Goal: Information Seeking & Learning: Learn about a topic

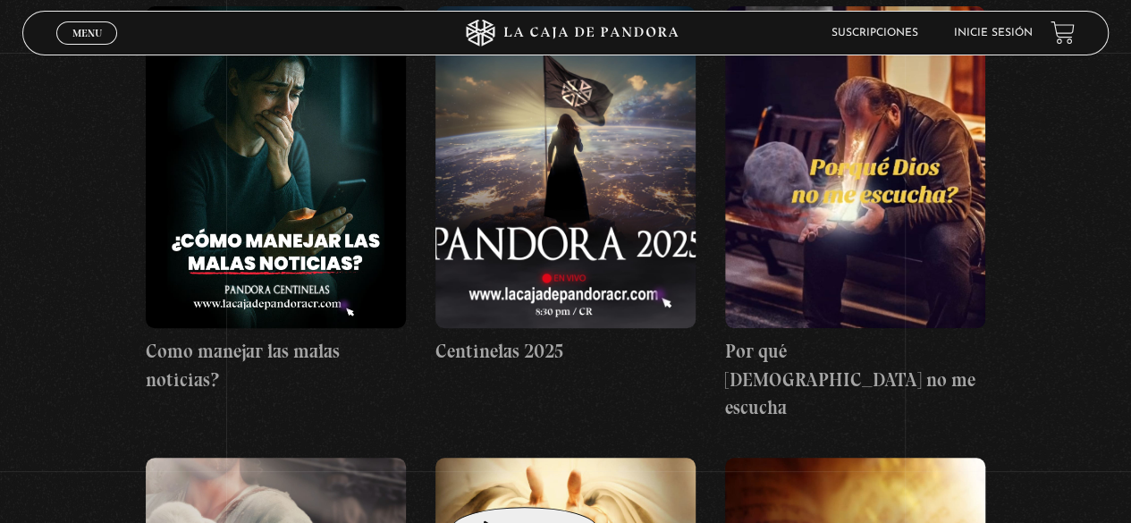
scroll to position [179, 0]
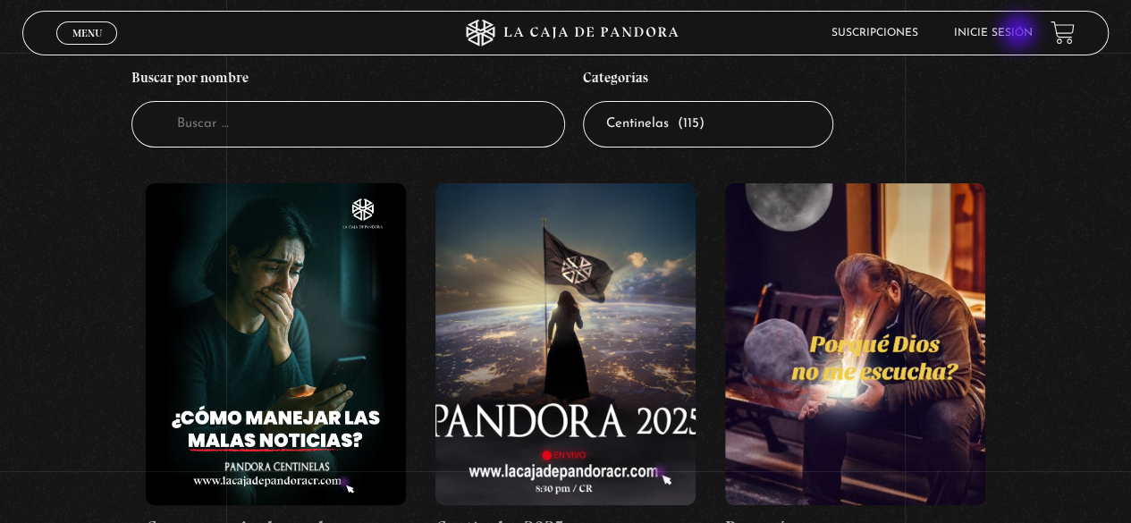
click at [1020, 33] on link "Inicie sesión" at bounding box center [993, 33] width 79 height 11
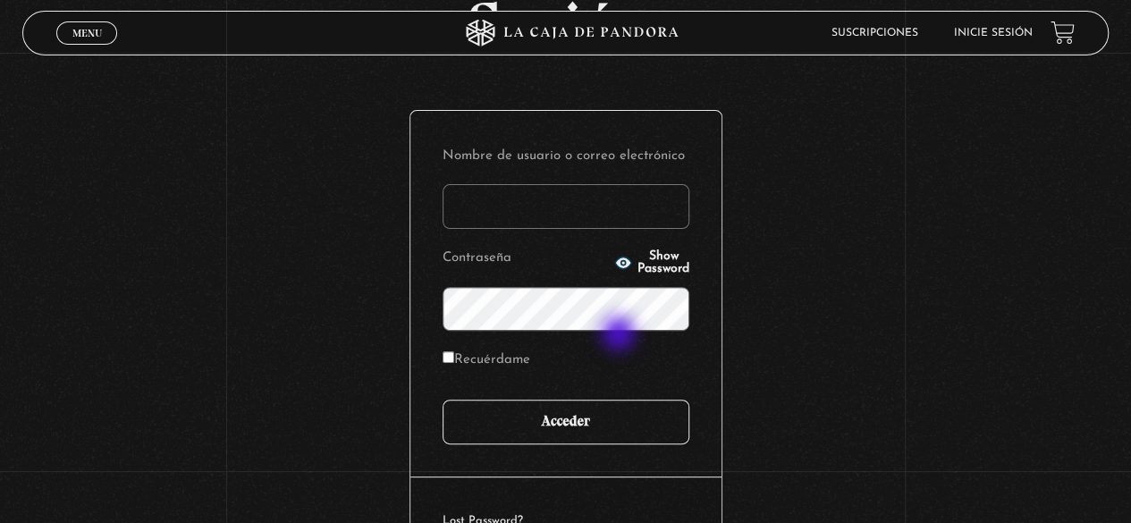
scroll to position [251, 0]
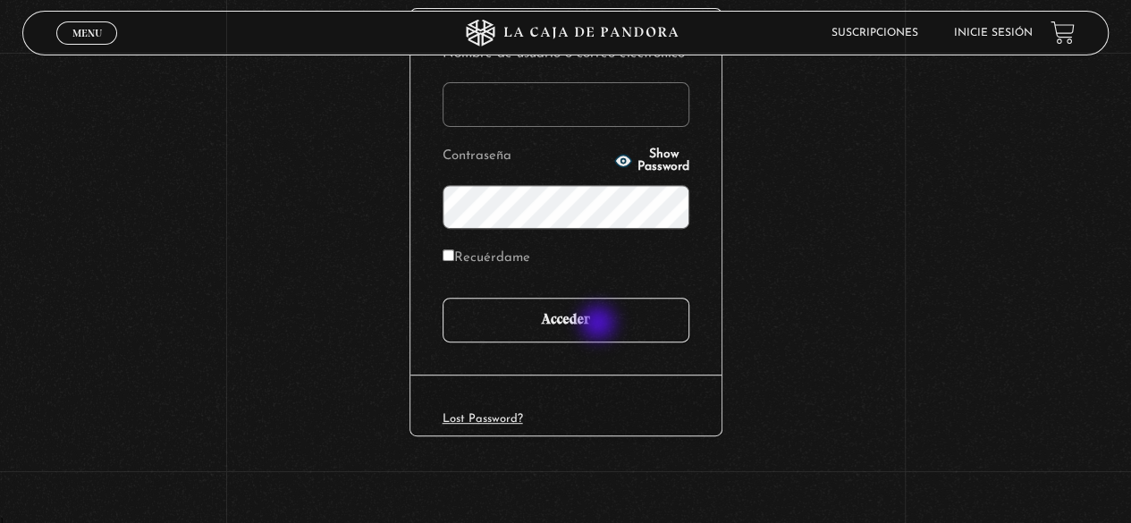
type input "[EMAIL_ADDRESS][DOMAIN_NAME]"
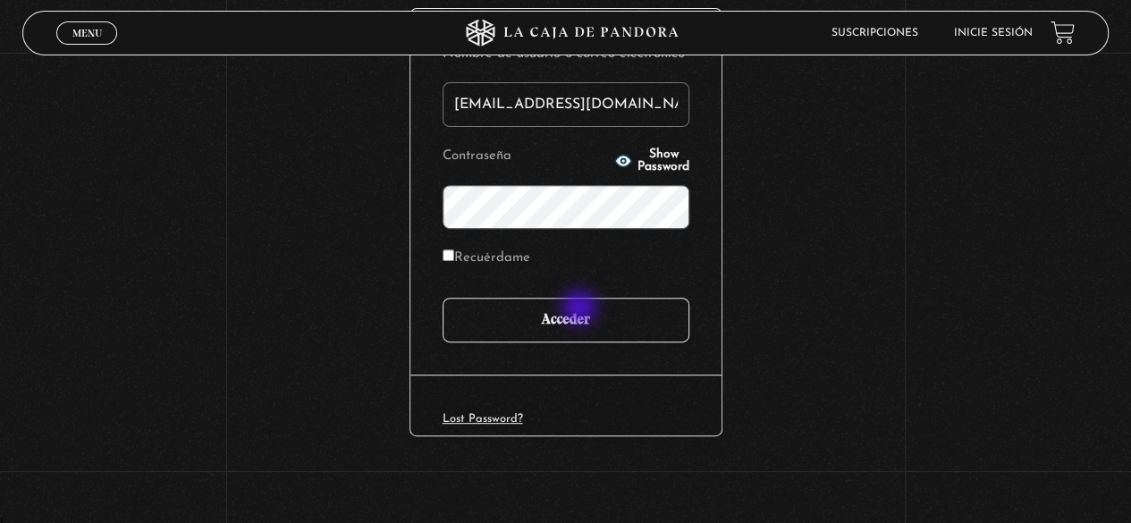
click at [578, 307] on input "Acceder" at bounding box center [566, 320] width 247 height 45
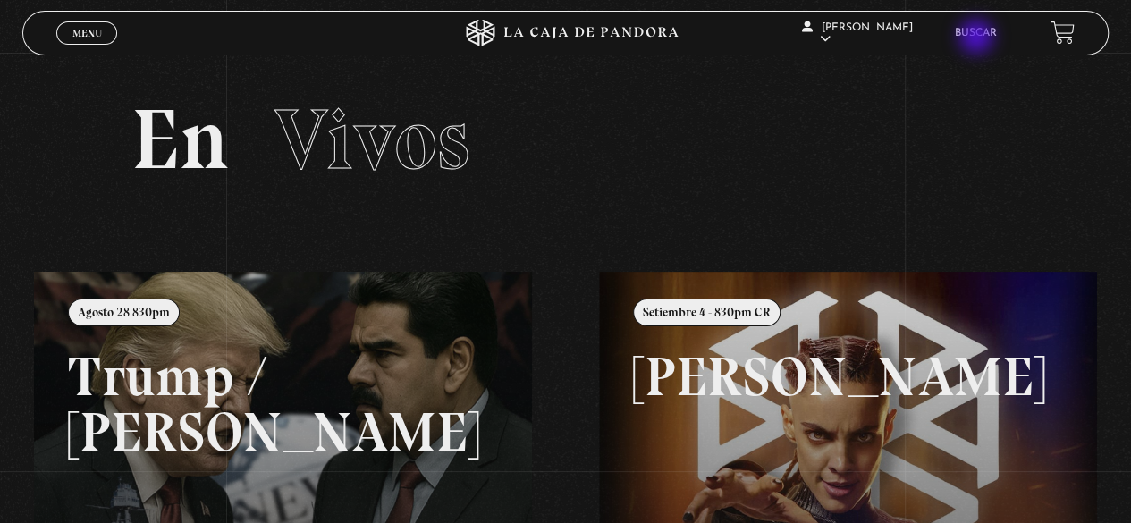
click at [977, 38] on link "Buscar" at bounding box center [976, 33] width 42 height 11
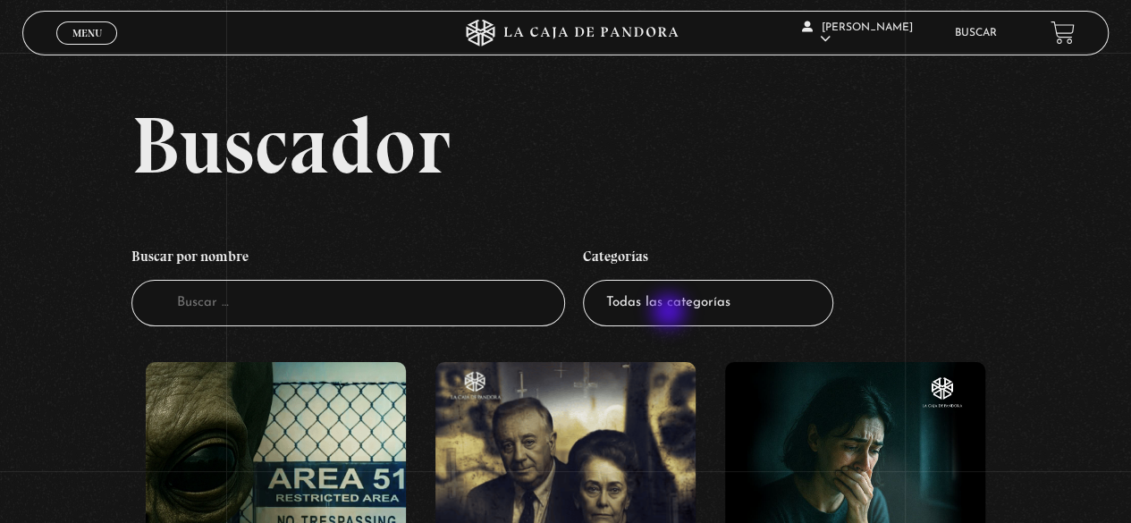
click at [672, 306] on select "Todas las categorías 11:11 Humanitario (1) Amo los Lunes (2) Análisis de series…" at bounding box center [708, 303] width 250 height 47
select select "pandora-bio"
click at [589, 280] on select "Todas las categorías 11:11 Humanitario (1) Amo los Lunes (2) Análisis de series…" at bounding box center [708, 303] width 250 height 47
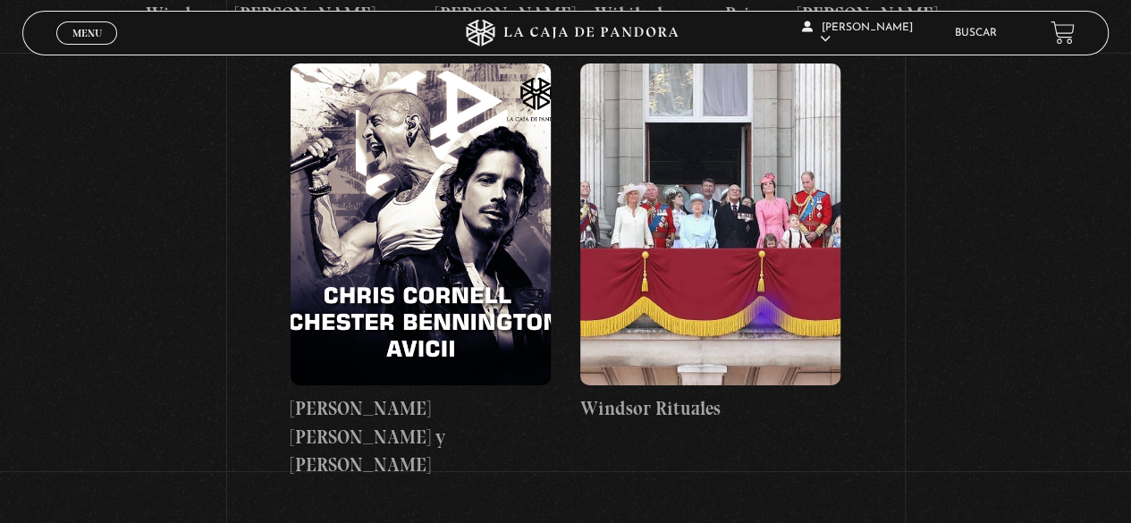
scroll to position [3059, 0]
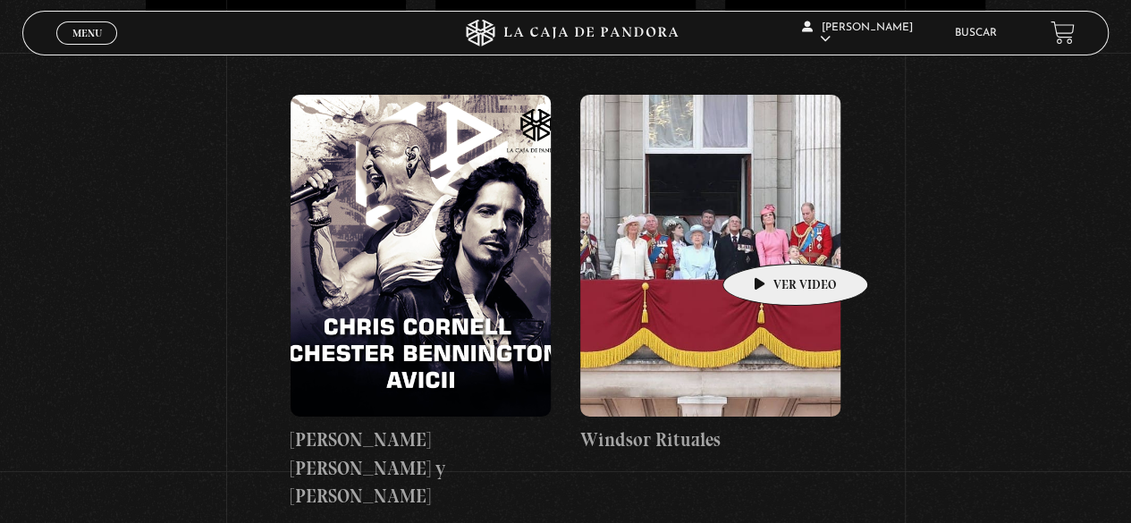
click at [759, 228] on figure at bounding box center [710, 256] width 260 height 322
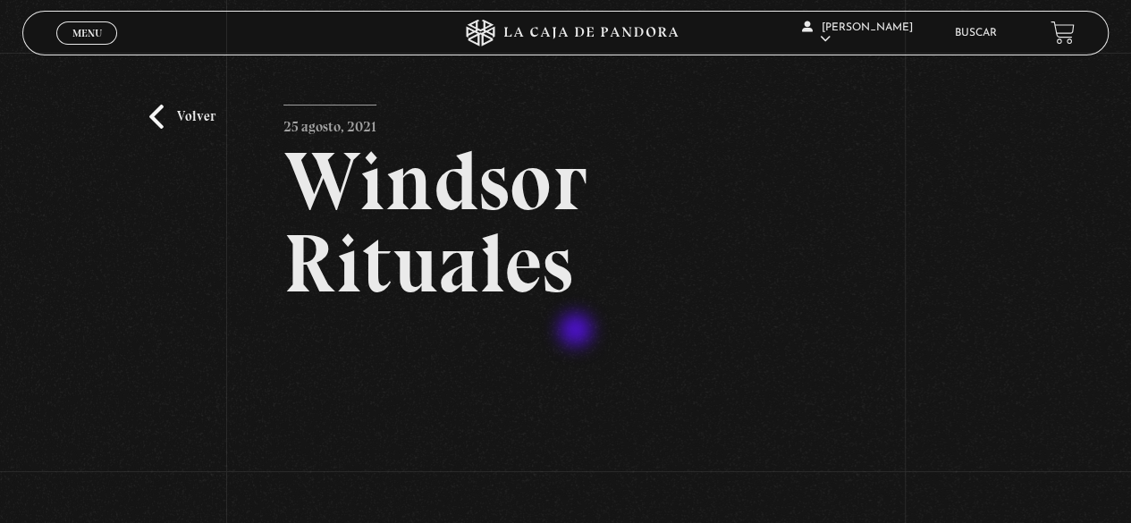
scroll to position [268, 0]
